Goal: Use online tool/utility: Utilize a website feature to perform a specific function

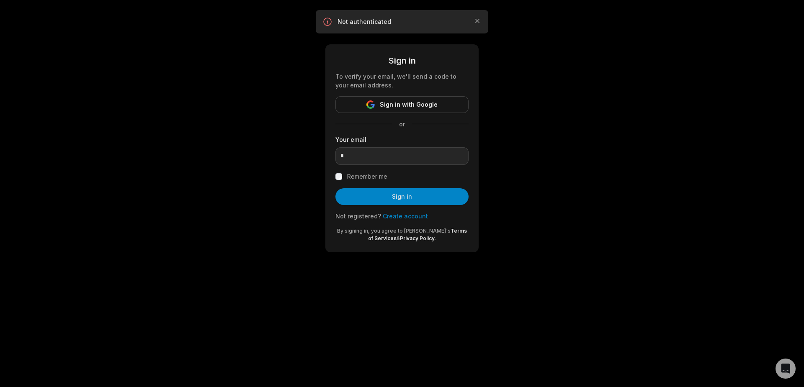
type input "**********"
click at [400, 195] on button "Sign in" at bounding box center [401, 196] width 133 height 17
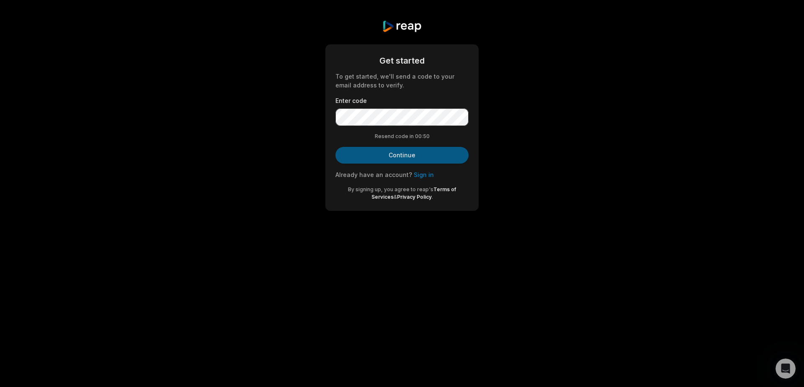
click at [402, 156] on button "Continue" at bounding box center [401, 155] width 133 height 17
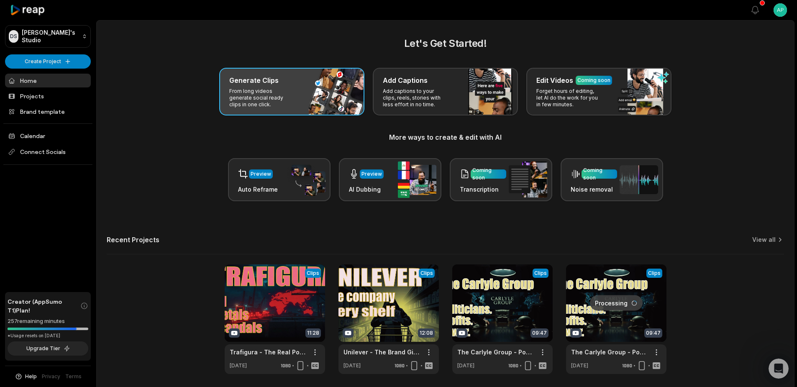
click at [273, 93] on p "From long videos generate social ready clips in one click." at bounding box center [261, 98] width 65 height 20
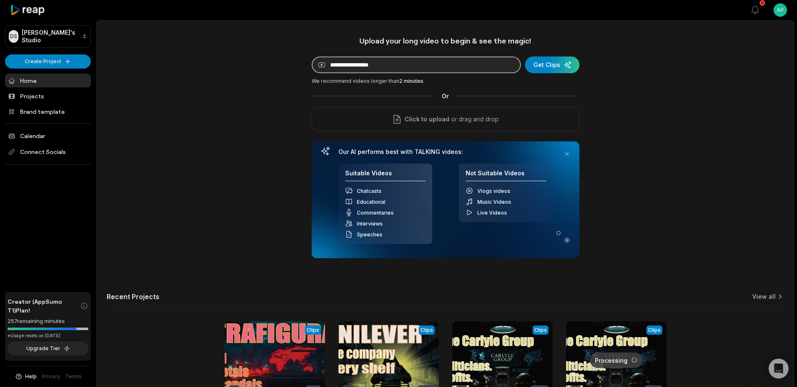
click at [375, 63] on input at bounding box center [416, 65] width 209 height 17
paste input "**********"
type input "**********"
click at [548, 67] on div "submit" at bounding box center [552, 65] width 54 height 17
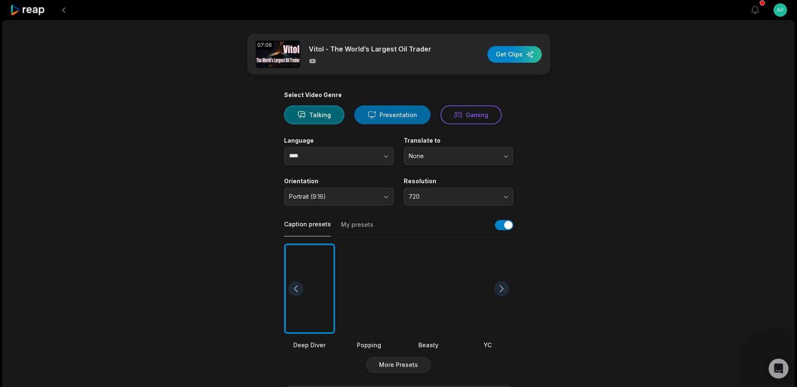
click at [391, 117] on button "Presentation" at bounding box center [393, 114] width 76 height 19
click at [387, 155] on icon "button" at bounding box center [386, 156] width 8 height 8
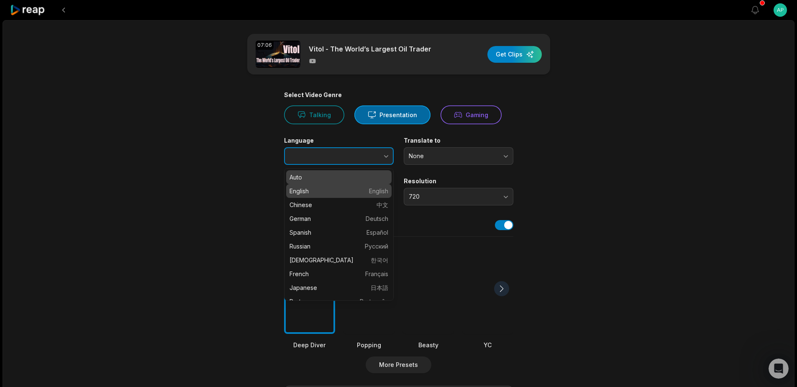
type input "*******"
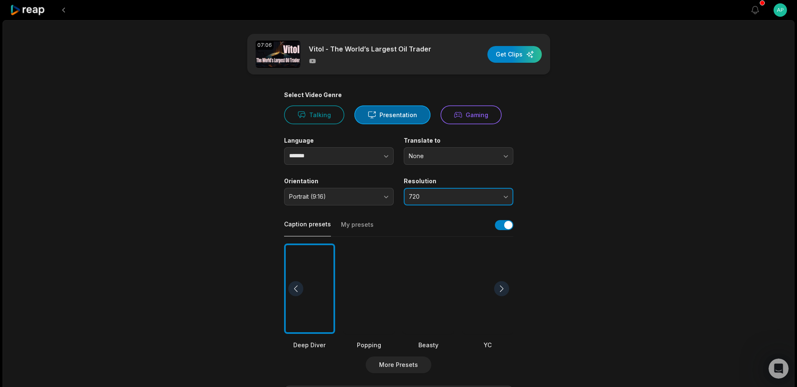
click at [417, 194] on span "720" at bounding box center [453, 197] width 88 height 8
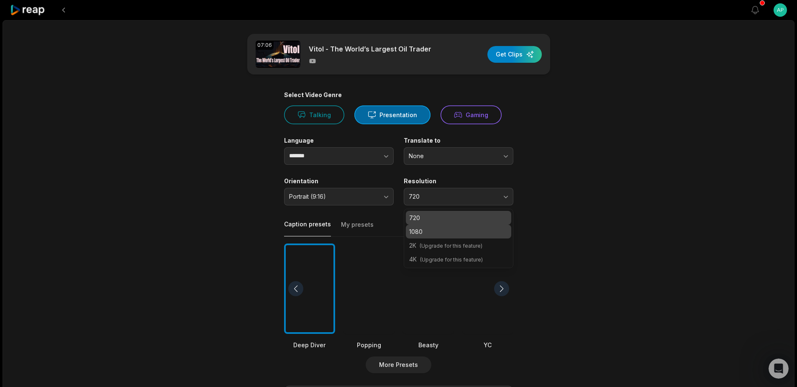
click at [430, 233] on p "1080" at bounding box center [458, 231] width 99 height 9
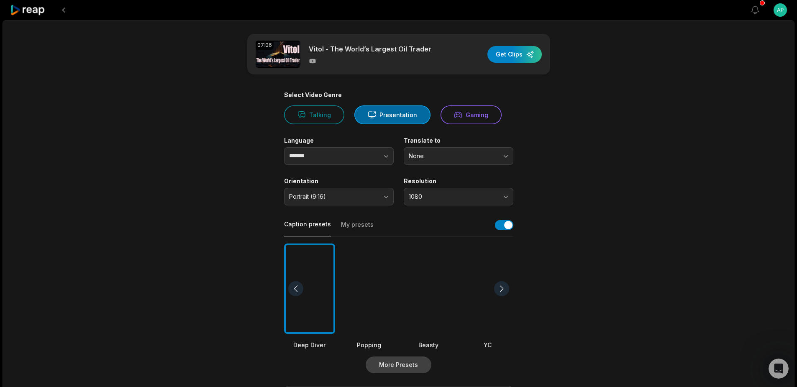
click at [406, 365] on button "More Presets" at bounding box center [399, 365] width 66 height 17
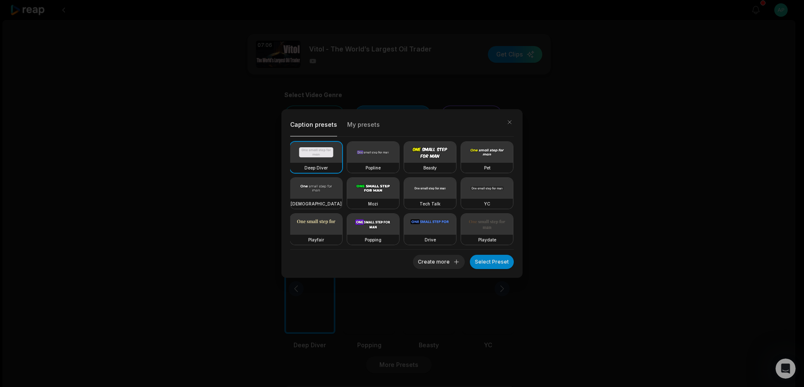
click at [399, 189] on video at bounding box center [373, 188] width 52 height 21
click at [491, 262] on button "Select Preset" at bounding box center [492, 262] width 44 height 14
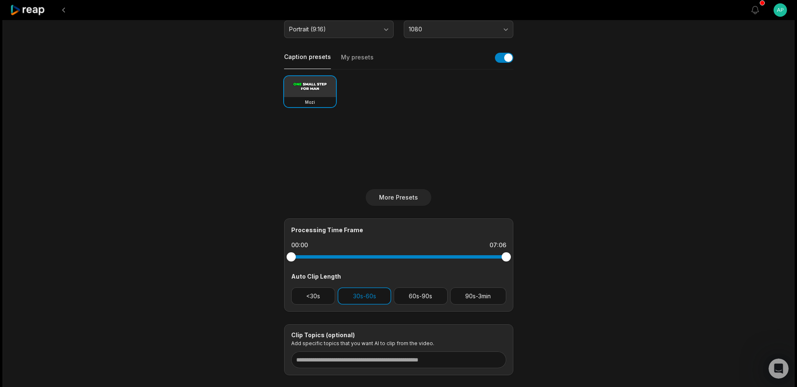
scroll to position [216, 0]
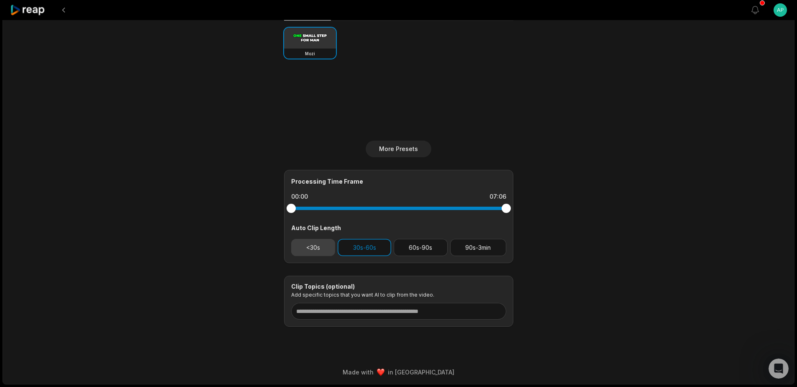
click at [313, 245] on button "<30s" at bounding box center [313, 247] width 44 height 17
click at [422, 247] on button "60s-90s" at bounding box center [421, 247] width 54 height 17
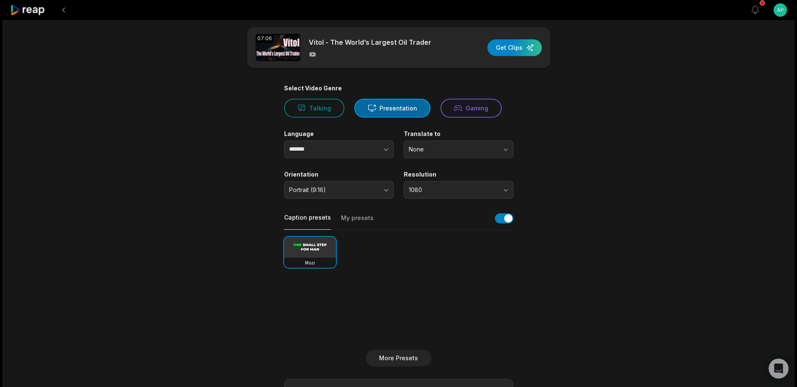
scroll to position [0, 0]
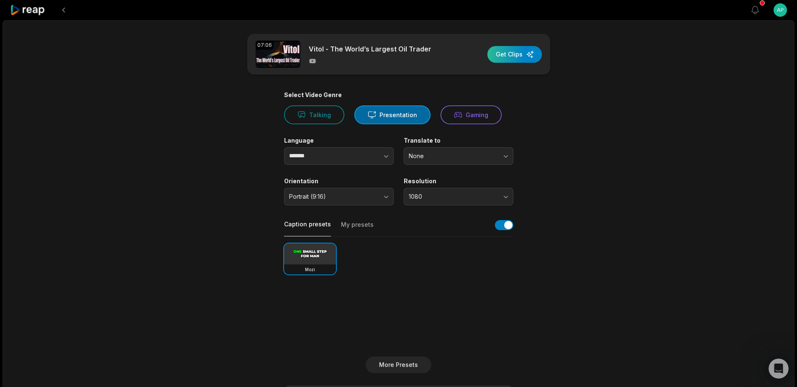
click at [511, 53] on div "button" at bounding box center [515, 54] width 54 height 17
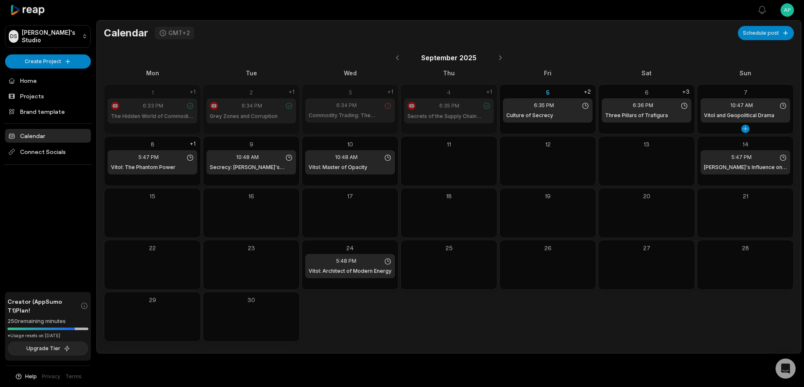
click at [741, 111] on div "10:47 AM Vitol and Geopolitical Drama" at bounding box center [745, 110] width 90 height 24
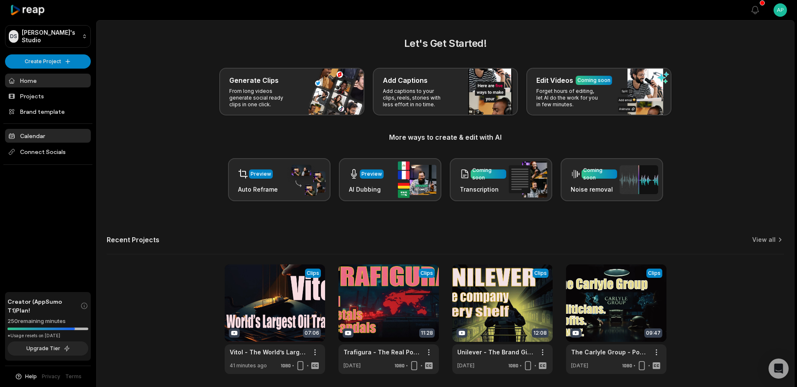
click at [32, 135] on link "Calendar" at bounding box center [48, 136] width 86 height 14
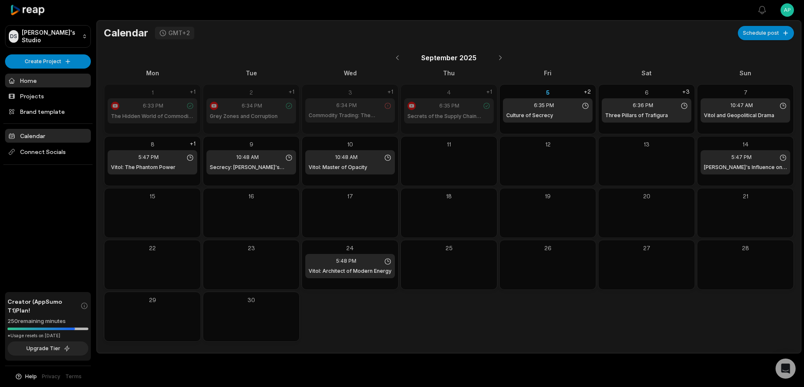
click at [28, 80] on link "Home" at bounding box center [48, 81] width 86 height 14
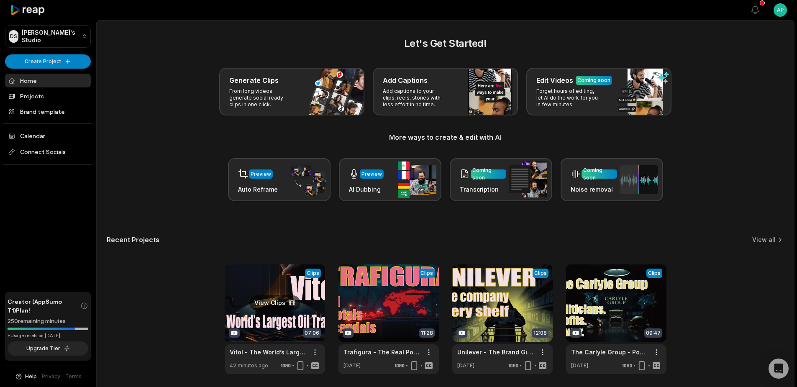
click at [269, 313] on link at bounding box center [275, 320] width 100 height 110
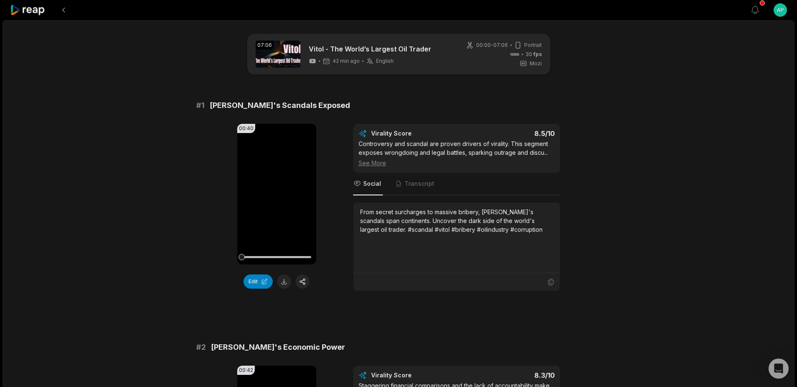
scroll to position [1130, 0]
